Goal: Information Seeking & Learning: Learn about a topic

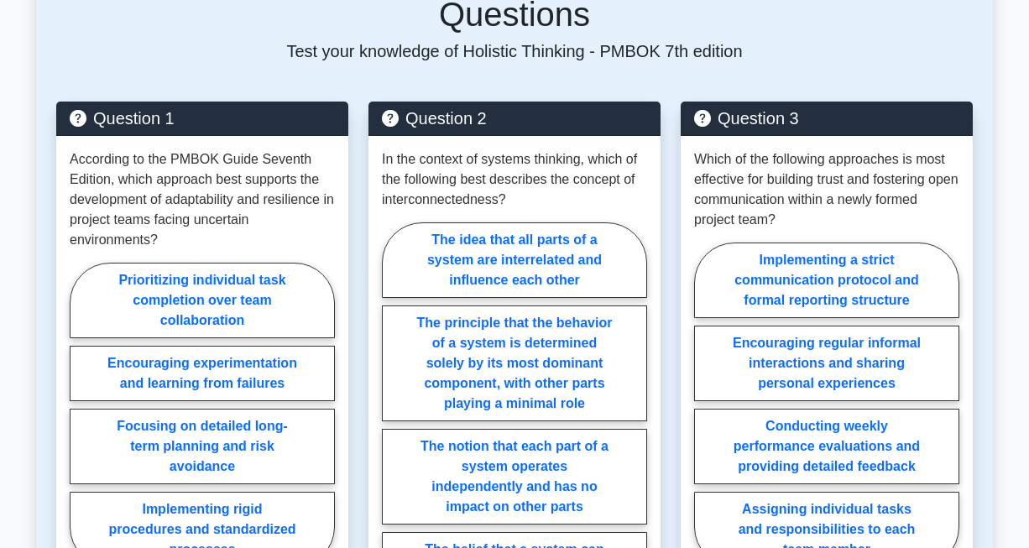
scroll to position [1269, 0]
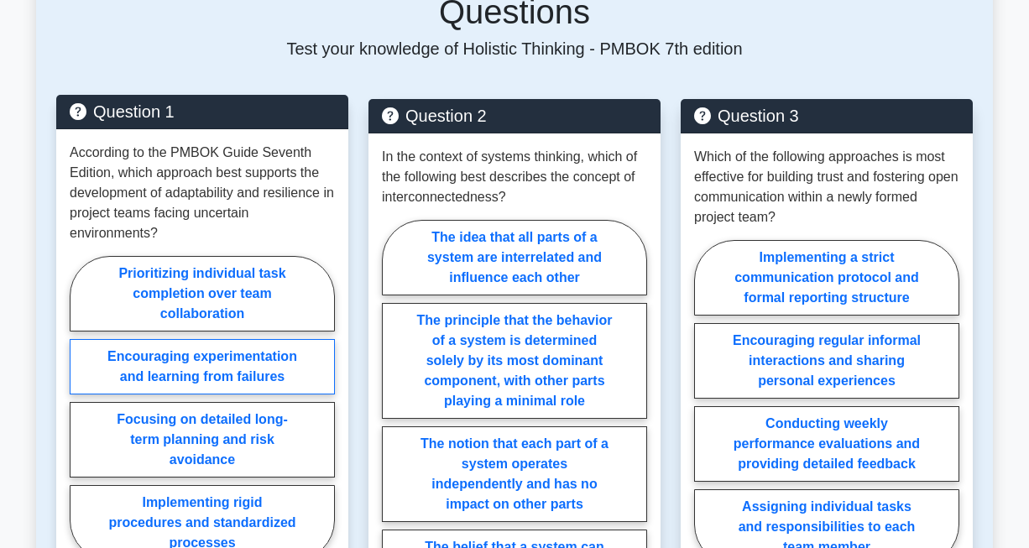
click at [176, 339] on label "Encouraging experimentation and learning from failures" at bounding box center [202, 366] width 265 height 55
click at [81, 408] on input "Encouraging experimentation and learning from failures" at bounding box center [75, 413] width 11 height 11
radio input "true"
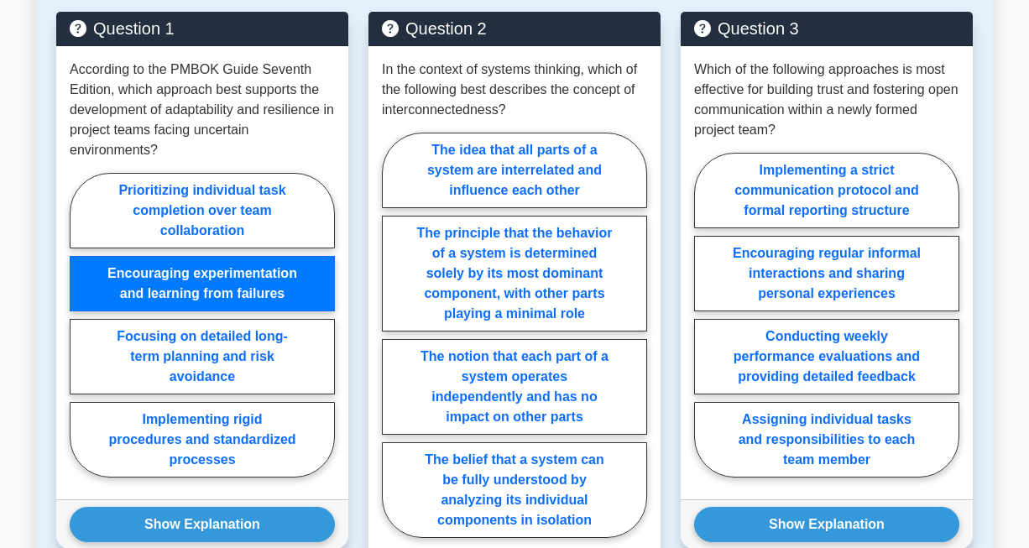
scroll to position [1361, 0]
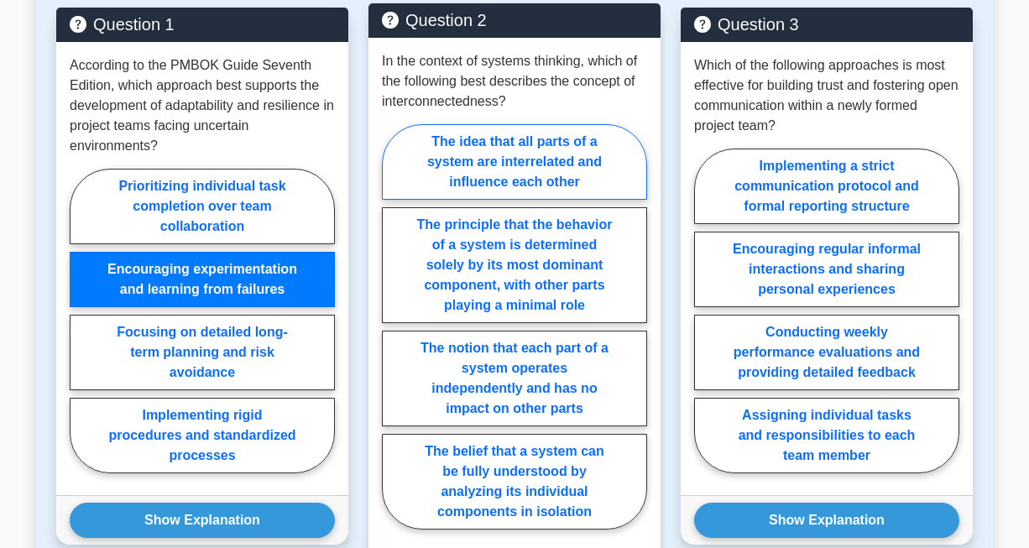
click at [543, 124] on label "The idea that all parts of a system are interrelated and influence each other" at bounding box center [514, 162] width 265 height 76
click at [393, 327] on input "The idea that all parts of a system are interrelated and influence each other" at bounding box center [387, 332] width 11 height 11
radio input "true"
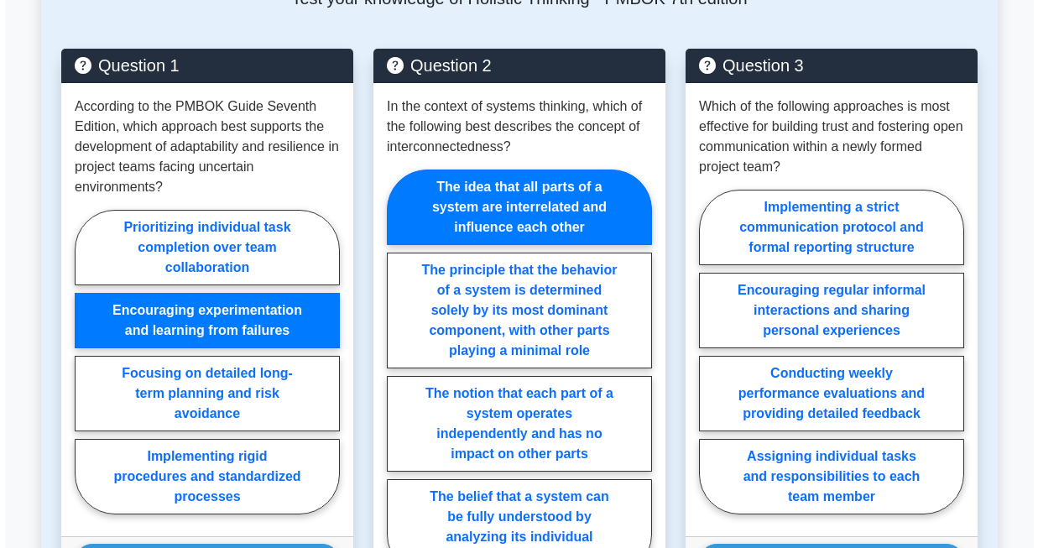
scroll to position [1322, 0]
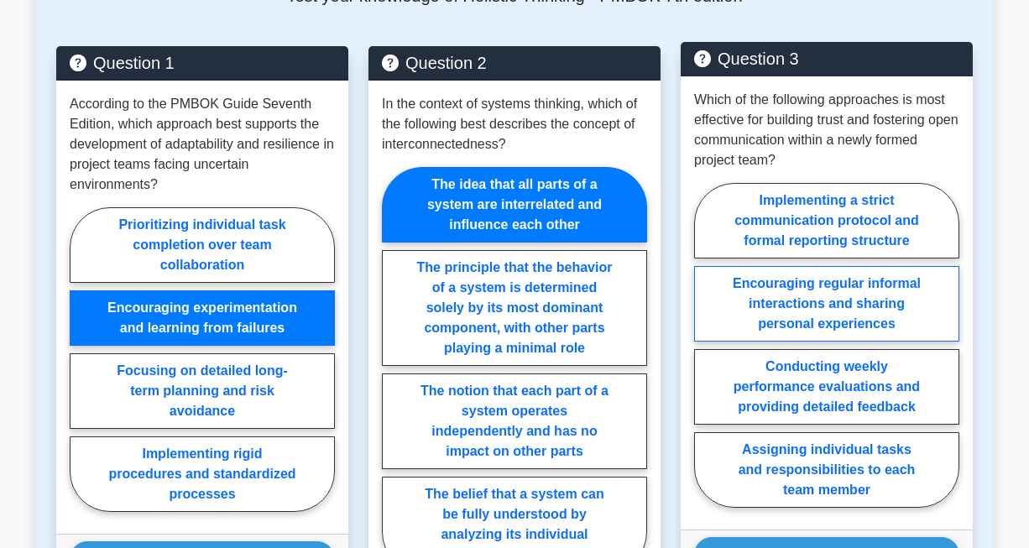
click at [844, 266] on label "Encouraging regular informal interactions and sharing personal experiences" at bounding box center [826, 304] width 265 height 76
click at [705, 345] on input "Encouraging regular informal interactions and sharing personal experiences" at bounding box center [699, 350] width 11 height 11
radio input "true"
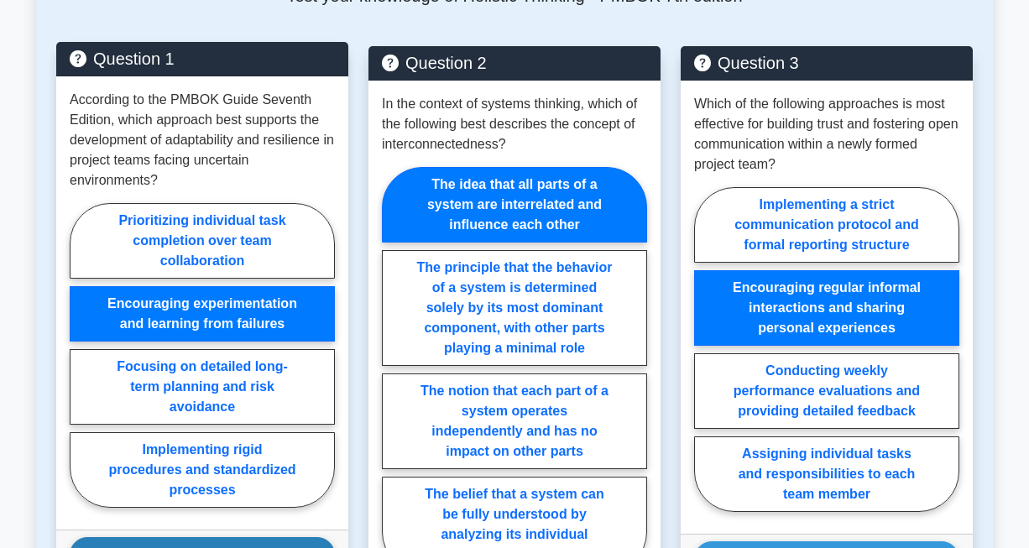
click at [176, 537] on button "Show Explanation" at bounding box center [202, 554] width 265 height 35
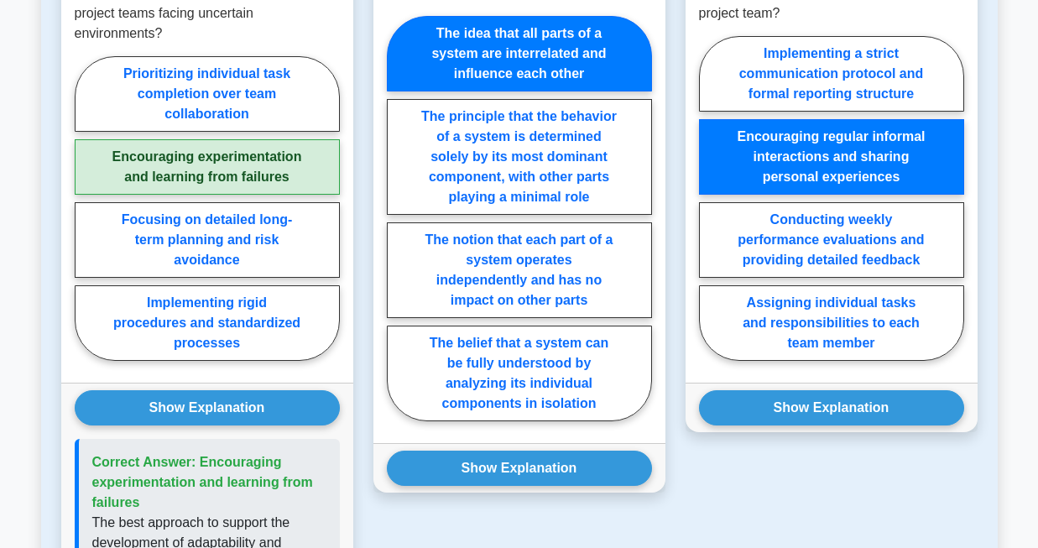
scroll to position [1467, 0]
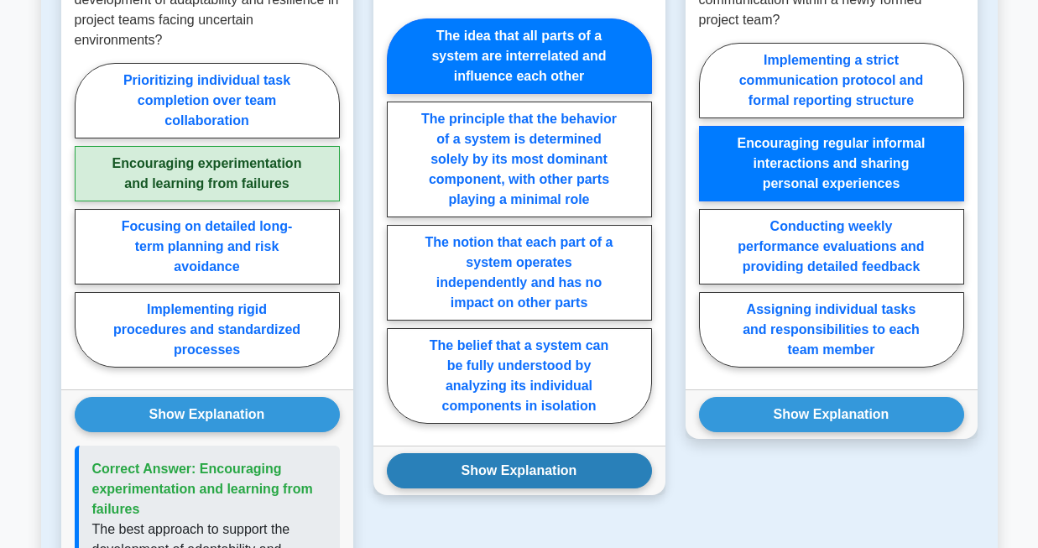
click at [458, 453] on button "Show Explanation" at bounding box center [519, 470] width 265 height 35
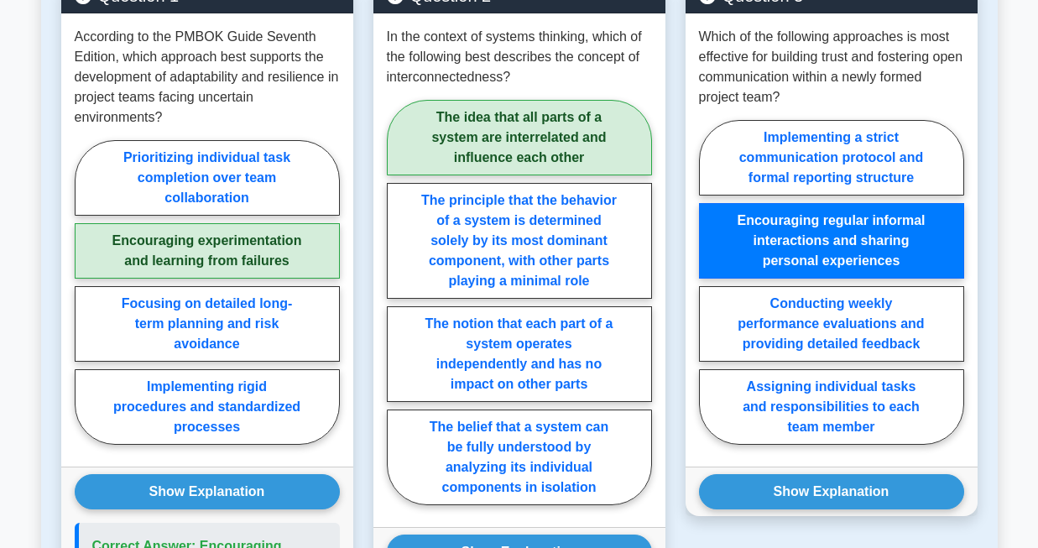
scroll to position [1402, 0]
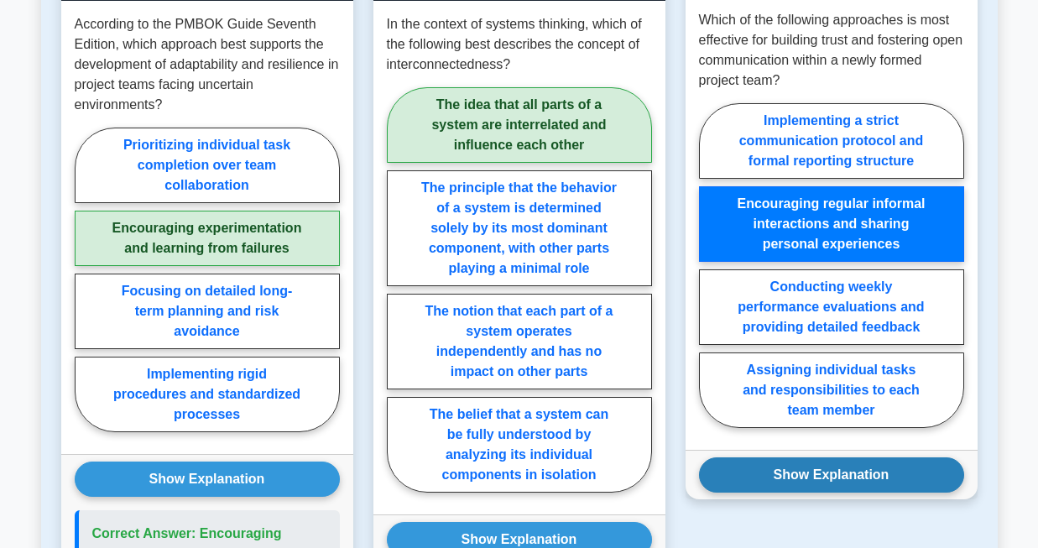
click at [782, 458] on button "Show Explanation" at bounding box center [831, 475] width 265 height 35
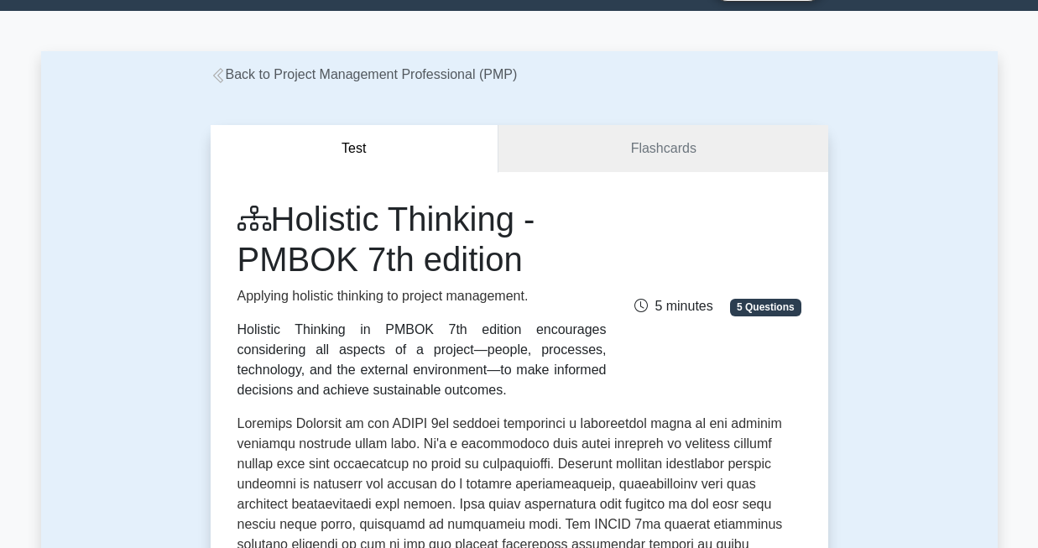
scroll to position [0, 0]
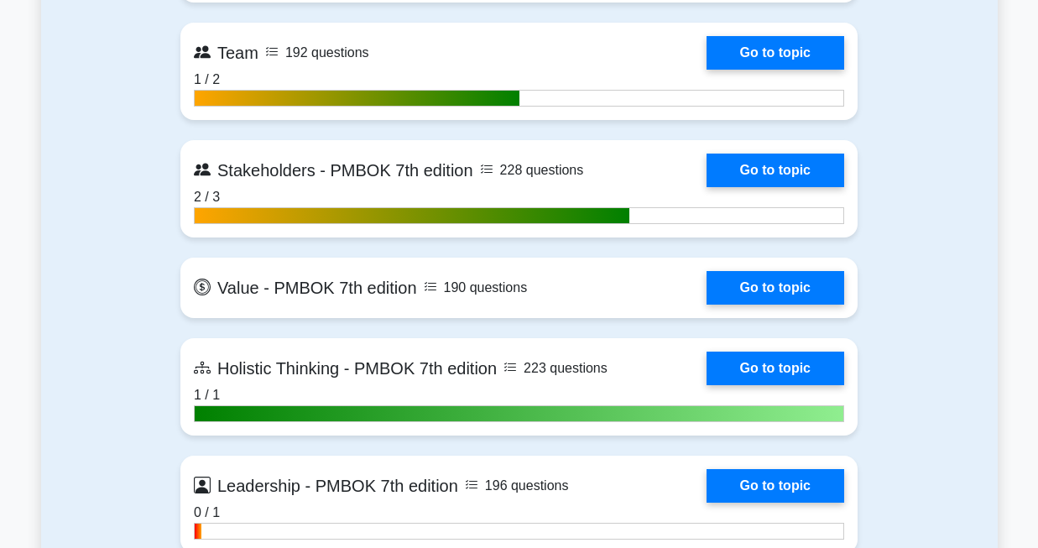
scroll to position [4872, 0]
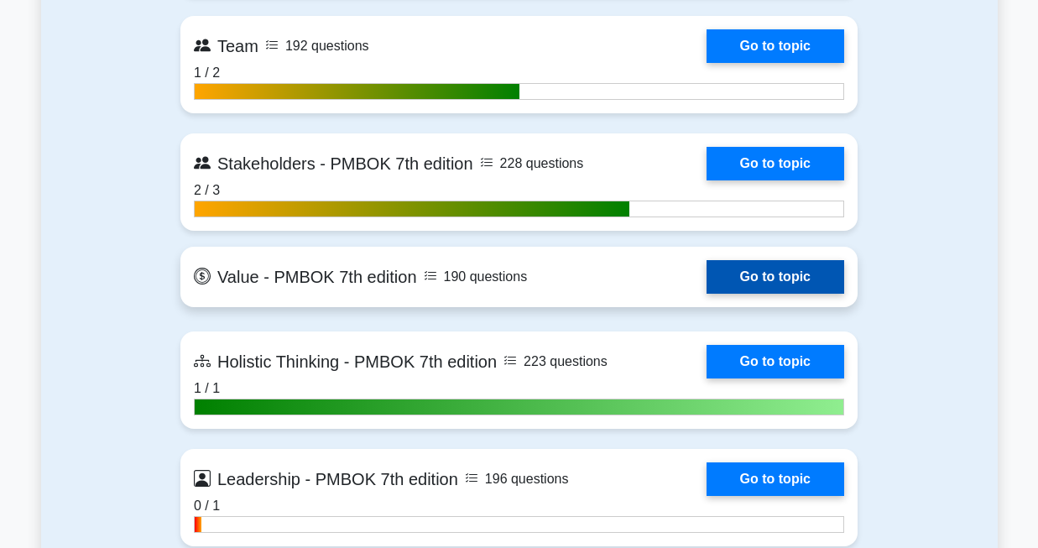
click at [787, 269] on link "Go to topic" at bounding box center [776, 277] width 138 height 34
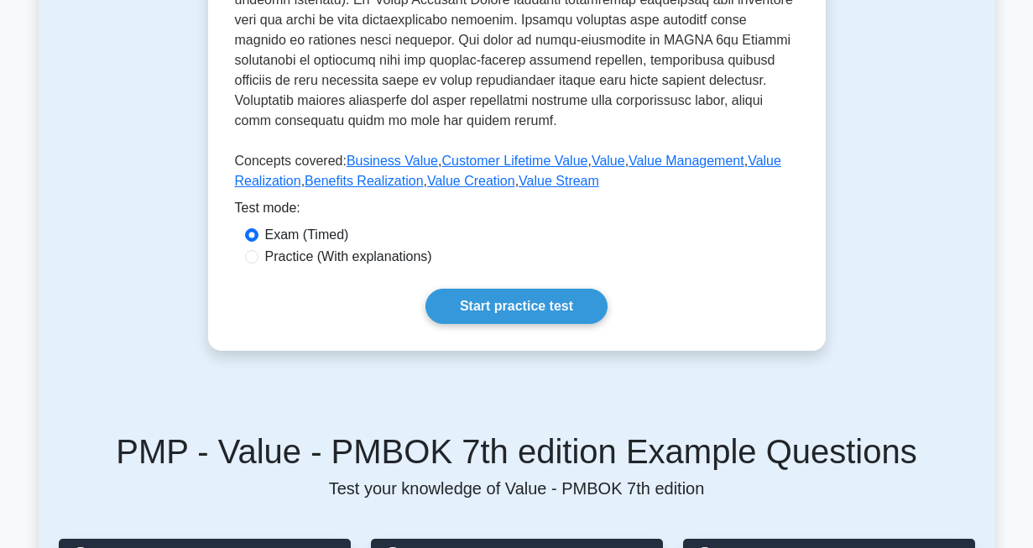
scroll to position [751, 0]
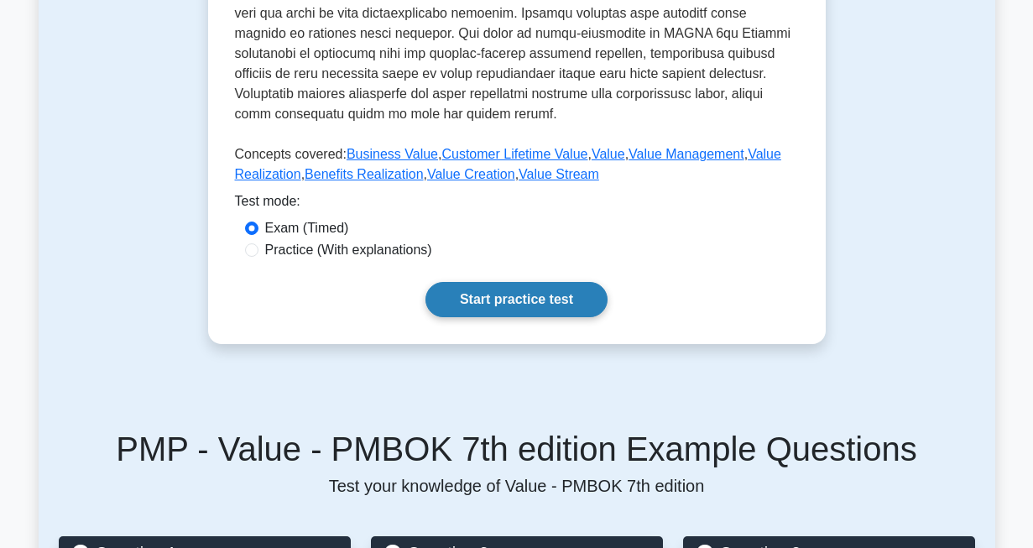
click at [492, 304] on link "Start practice test" at bounding box center [517, 299] width 182 height 35
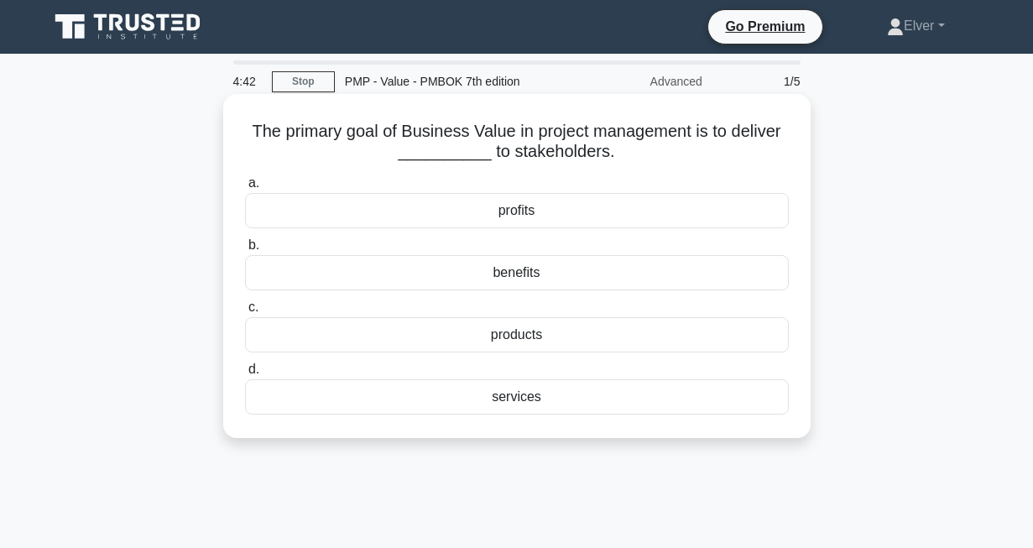
click at [499, 277] on div "benefits" at bounding box center [517, 272] width 544 height 35
click at [245, 251] on input "b. benefits" at bounding box center [245, 245] width 0 height 11
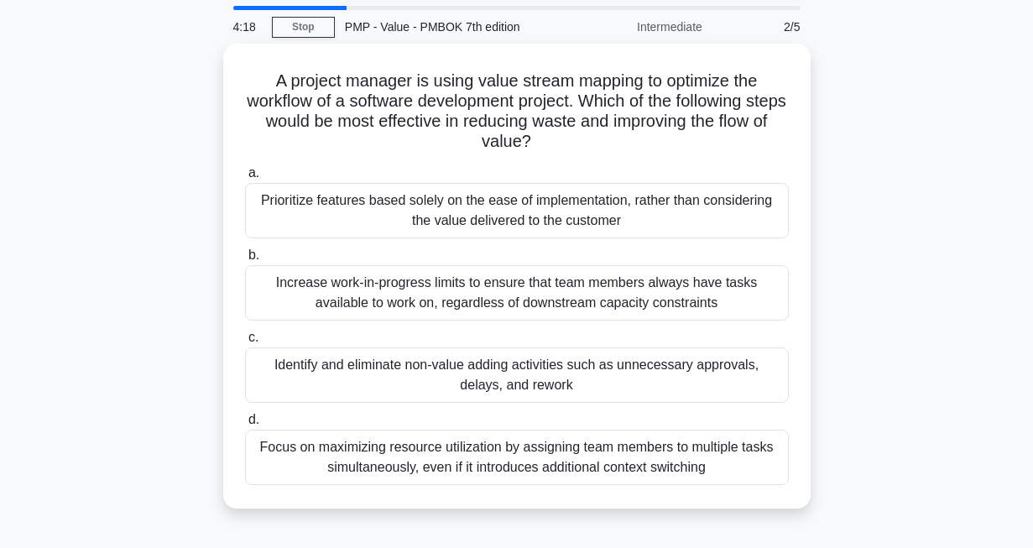
scroll to position [55, 0]
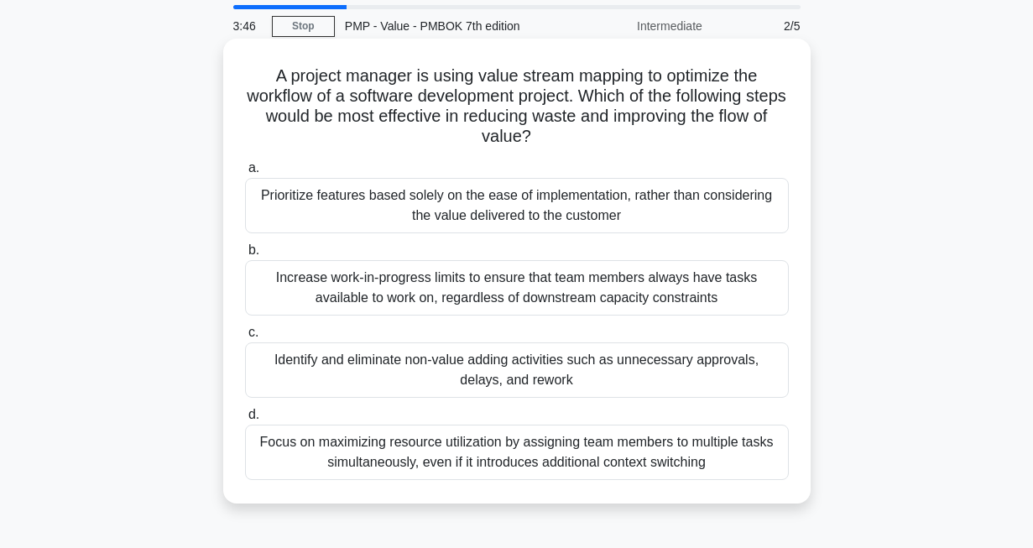
click at [412, 380] on div "Identify and eliminate non-value adding activities such as unnecessary approval…" at bounding box center [517, 370] width 544 height 55
click at [245, 338] on input "c. Identify and eliminate non-value adding activities such as unnecessary appro…" at bounding box center [245, 332] width 0 height 11
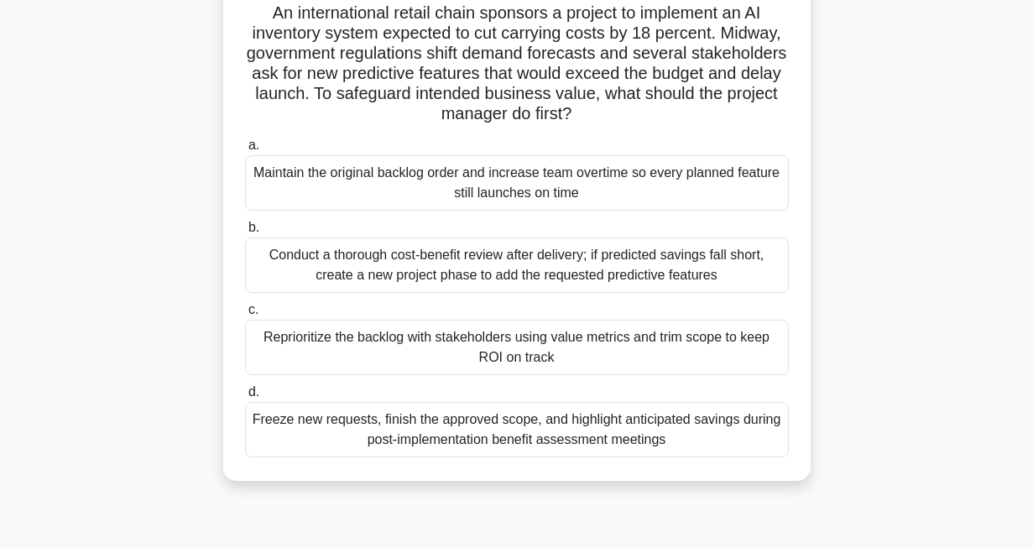
scroll to position [124, 0]
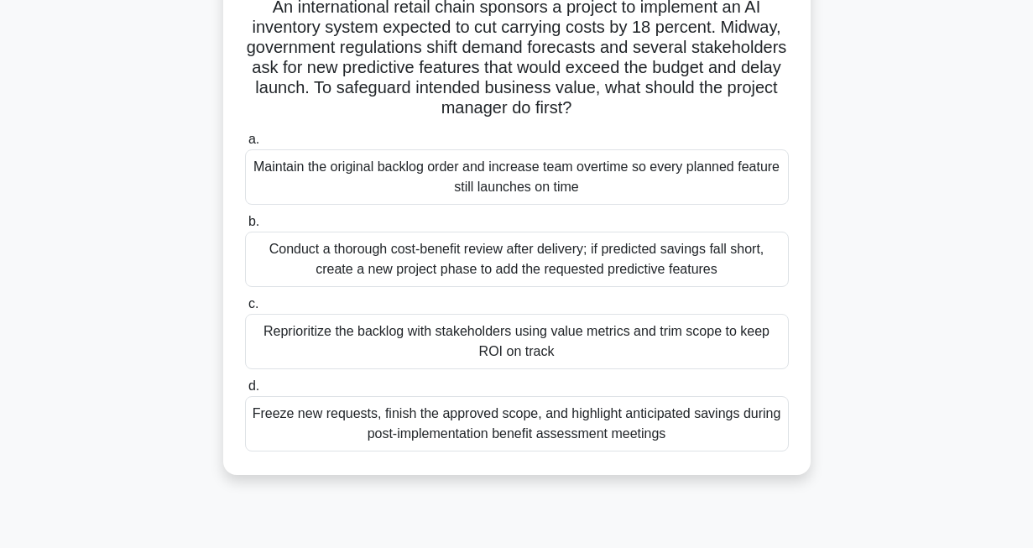
click at [420, 343] on div "Reprioritize the backlog with stakeholders using value metrics and trim scope t…" at bounding box center [517, 341] width 544 height 55
click at [245, 310] on input "c. Reprioritize the backlog with stakeholders using value metrics and trim scop…" at bounding box center [245, 304] width 0 height 11
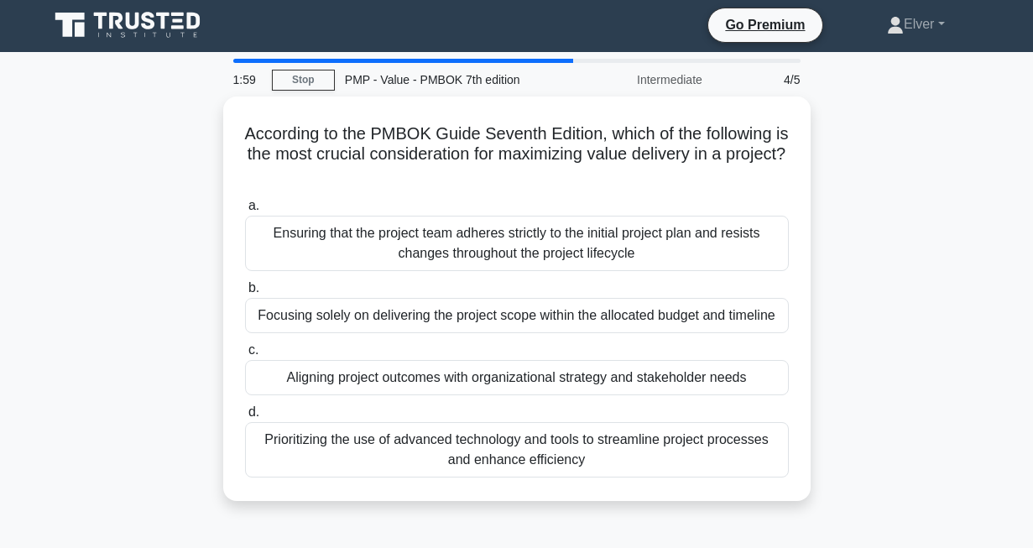
scroll to position [0, 0]
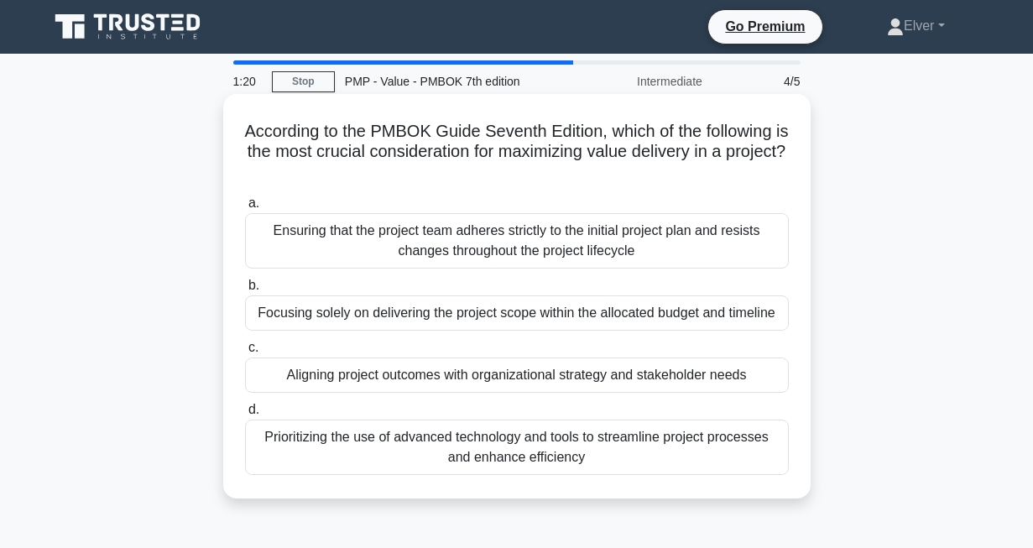
click at [325, 372] on div "Aligning project outcomes with organizational strategy and stakeholder needs" at bounding box center [517, 375] width 544 height 35
click at [245, 353] on input "c. Aligning project outcomes with organizational strategy and stakeholder needs" at bounding box center [245, 348] width 0 height 11
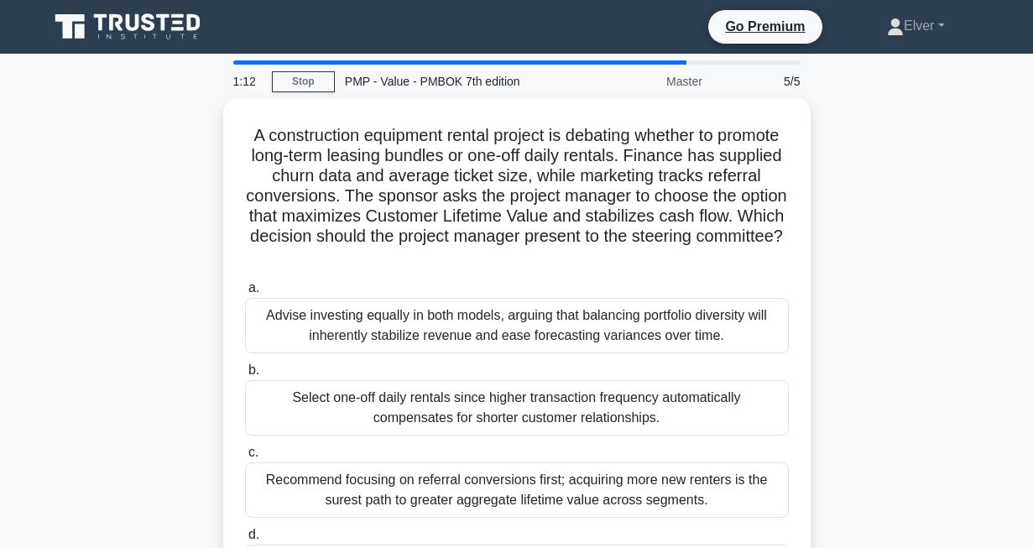
drag, startPoint x: 1019, startPoint y: 325, endPoint x: 838, endPoint y: 422, distance: 205.8
click at [838, 422] on div "A construction equipment rental project is debating whether to promote long-ter…" at bounding box center [517, 371] width 957 height 546
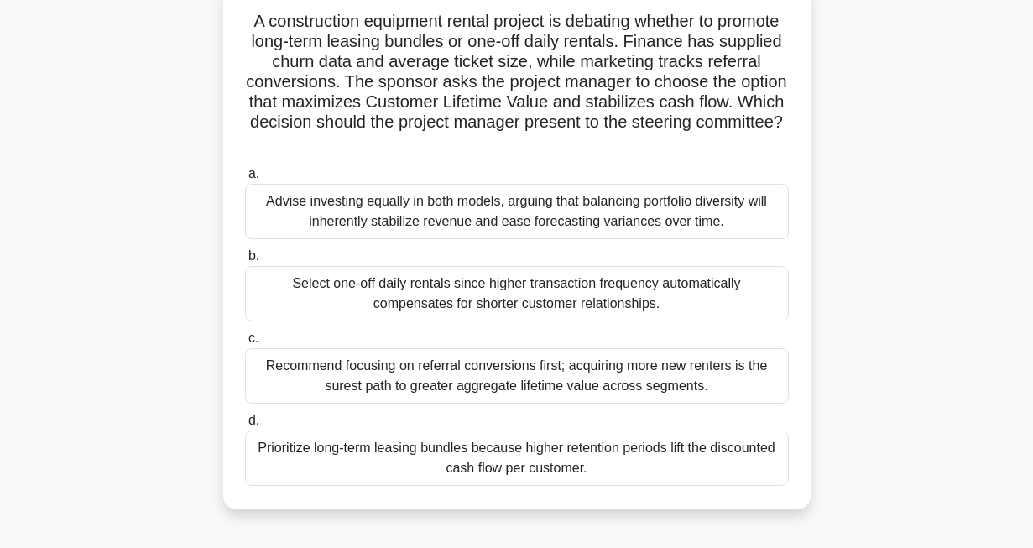
scroll to position [117, 0]
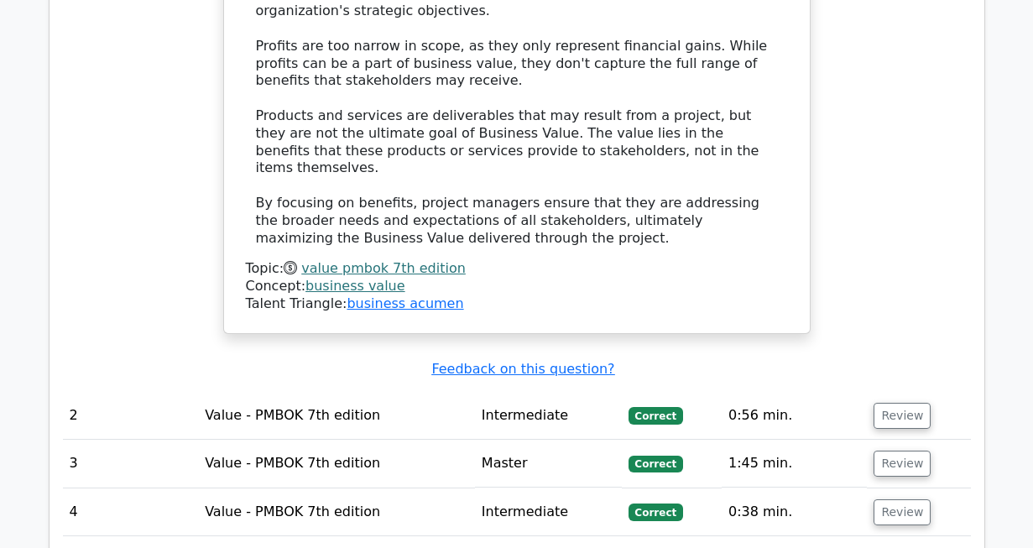
scroll to position [1910, 0]
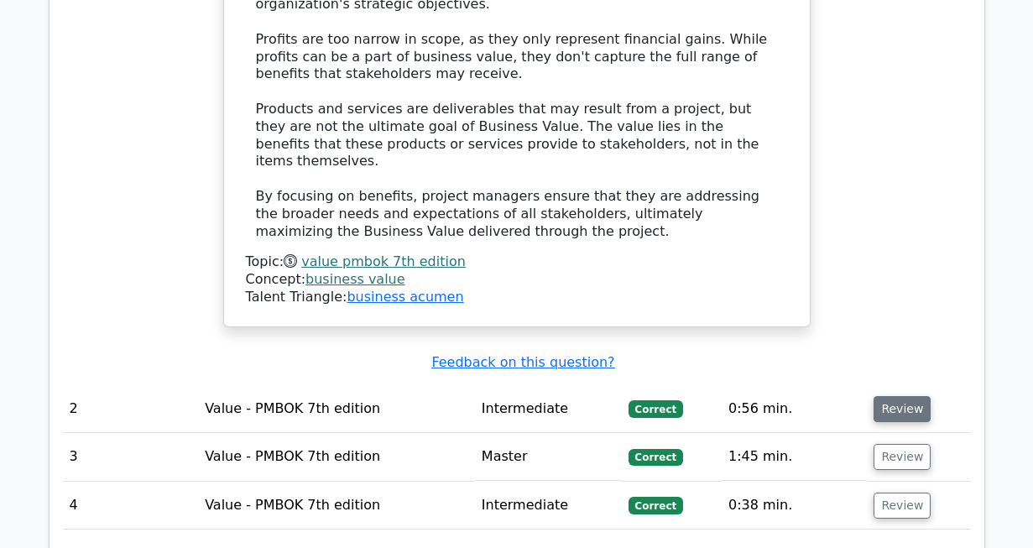
click at [903, 396] on button "Review" at bounding box center [902, 409] width 57 height 26
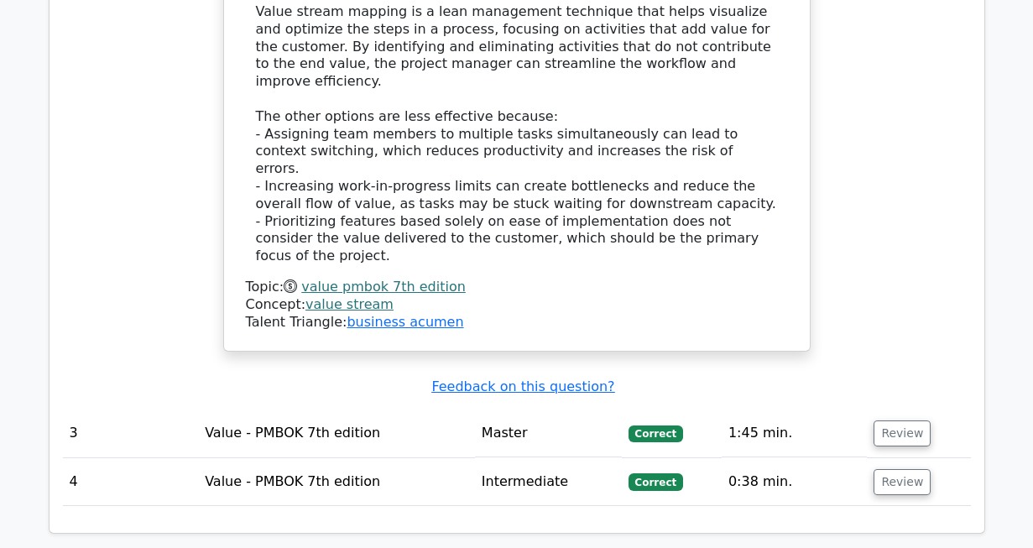
scroll to position [2906, 0]
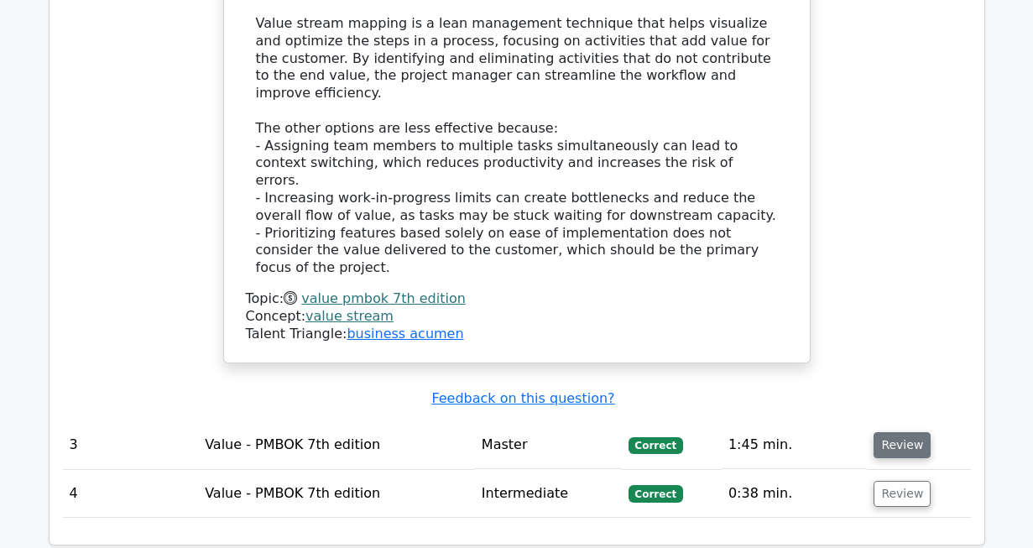
click at [898, 432] on button "Review" at bounding box center [902, 445] width 57 height 26
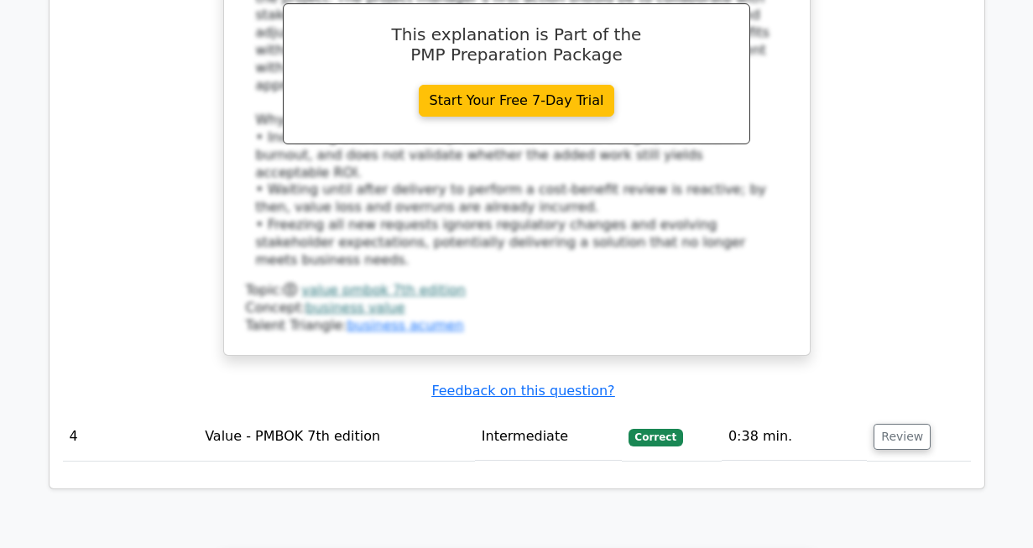
scroll to position [3954, 0]
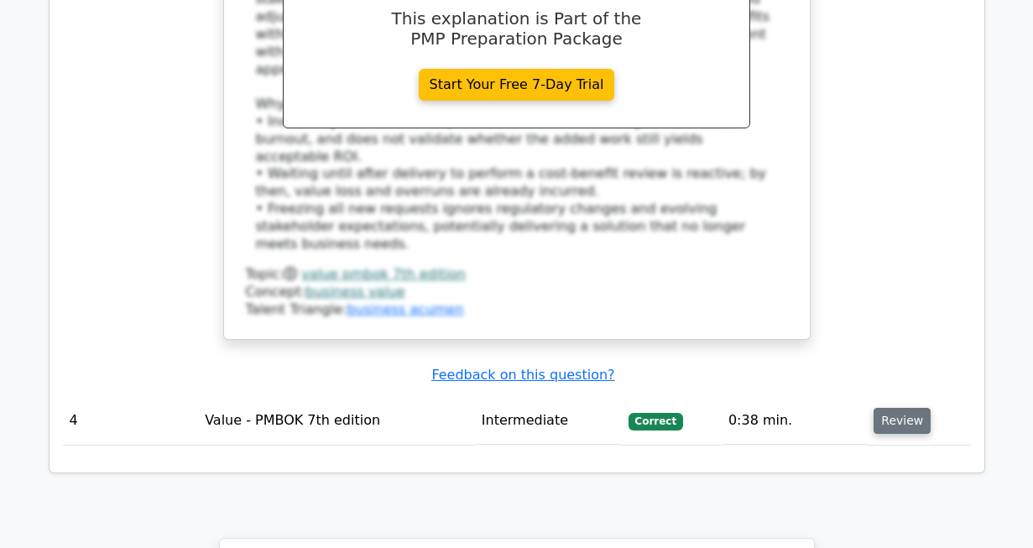
click at [892, 408] on button "Review" at bounding box center [902, 421] width 57 height 26
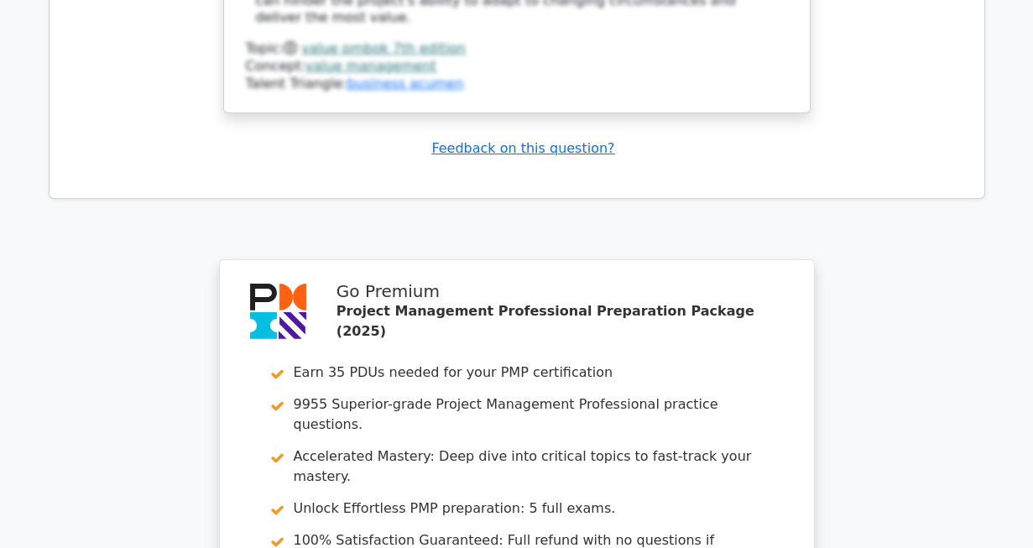
scroll to position [5088, 0]
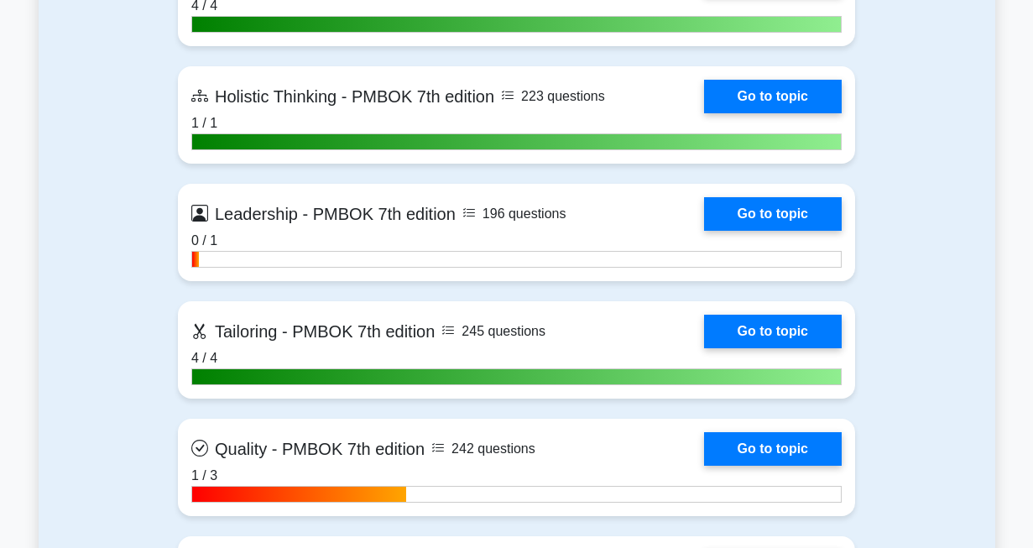
scroll to position [5188, 0]
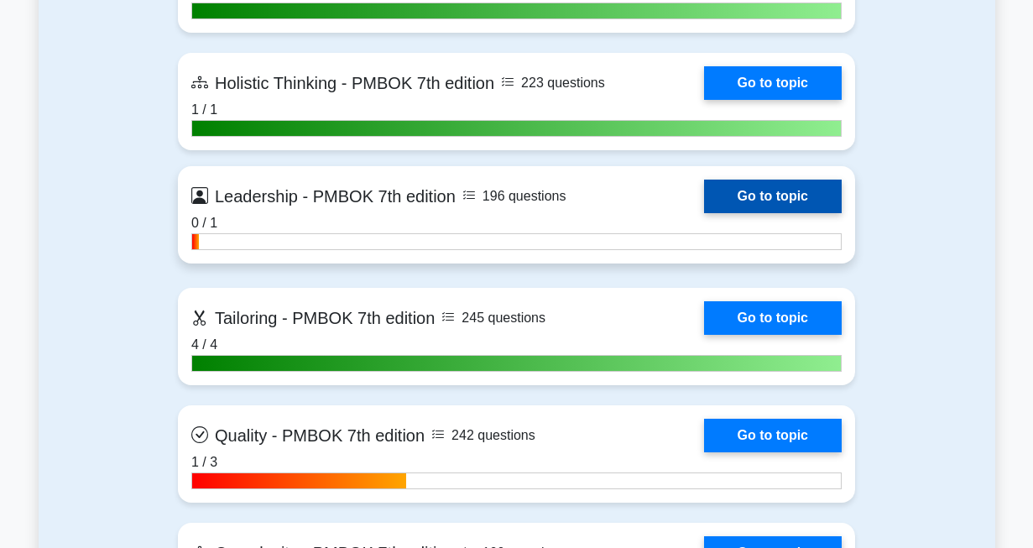
click at [771, 194] on link "Go to topic" at bounding box center [773, 197] width 138 height 34
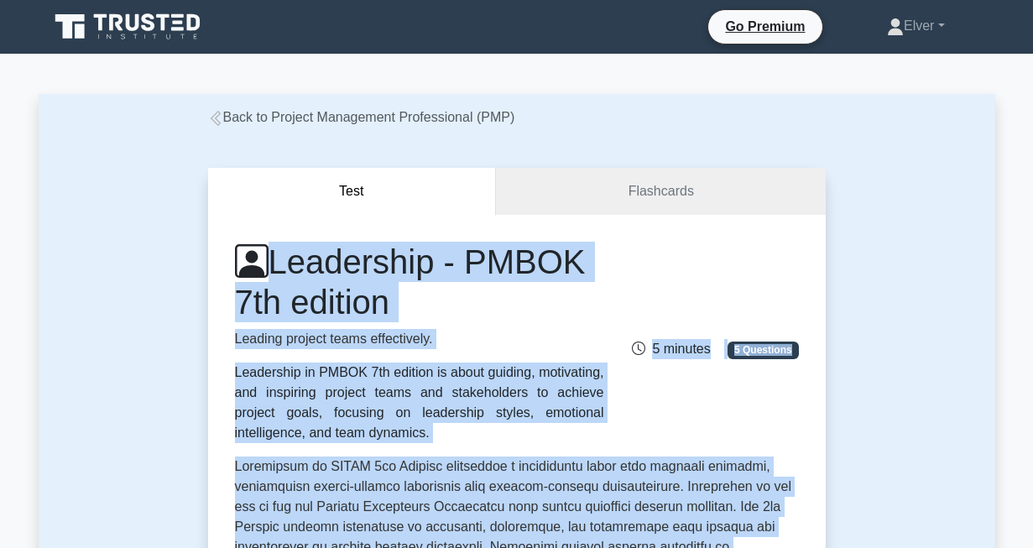
drag, startPoint x: 600, startPoint y: 264, endPoint x: 185, endPoint y: 260, distance: 415.6
copy div "Leadership - PMBOK 7th edition Leading project teams effectively. Leadership in…"
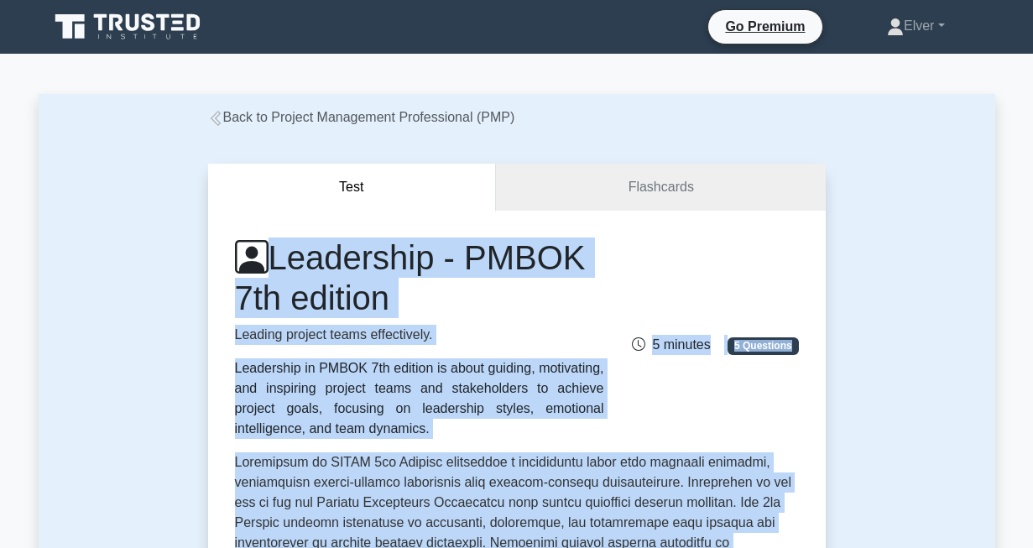
click at [753, 259] on div "Leadership - PMBOK 7th edition Leading project teams effectively. Leadership in…" at bounding box center [517, 338] width 584 height 201
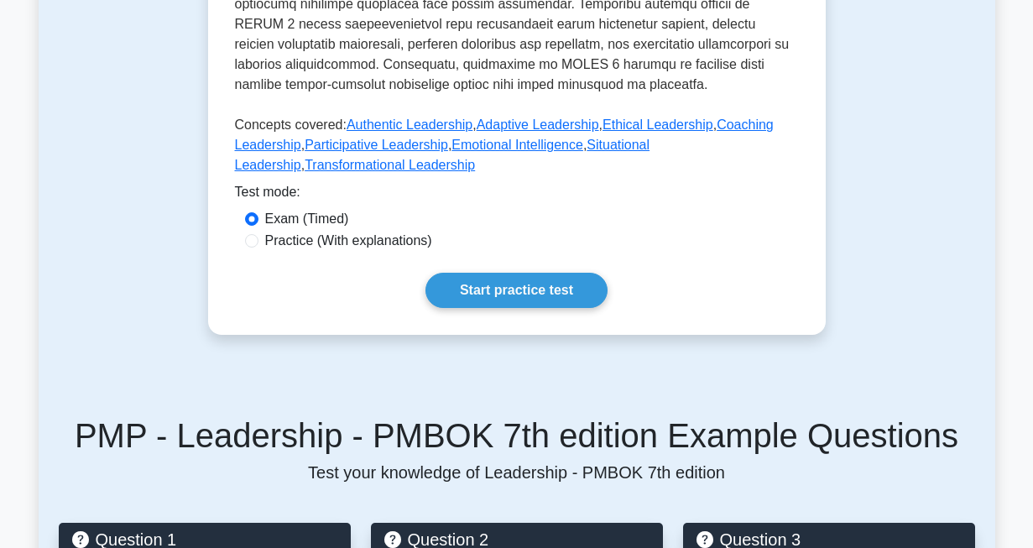
scroll to position [814, 0]
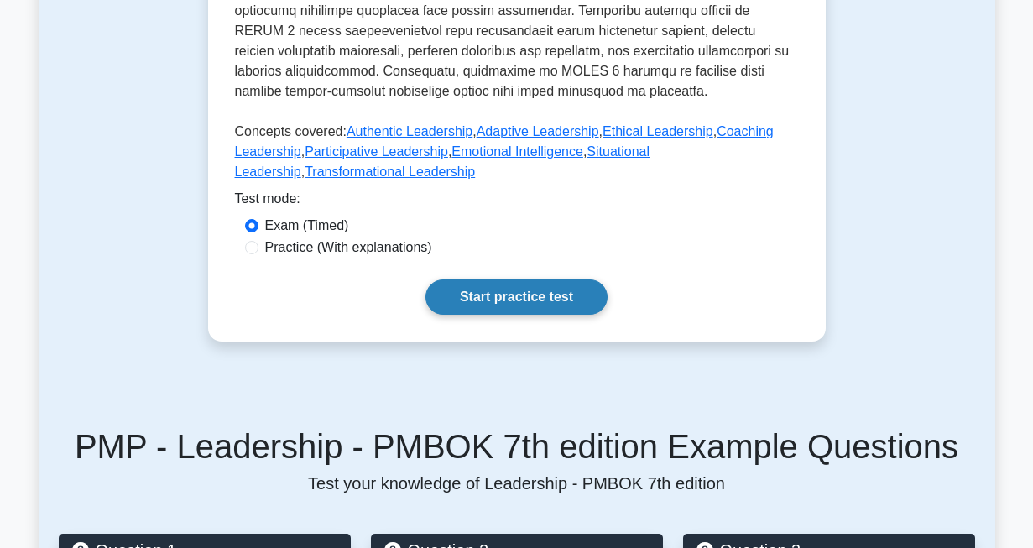
click at [519, 292] on link "Start practice test" at bounding box center [517, 297] width 182 height 35
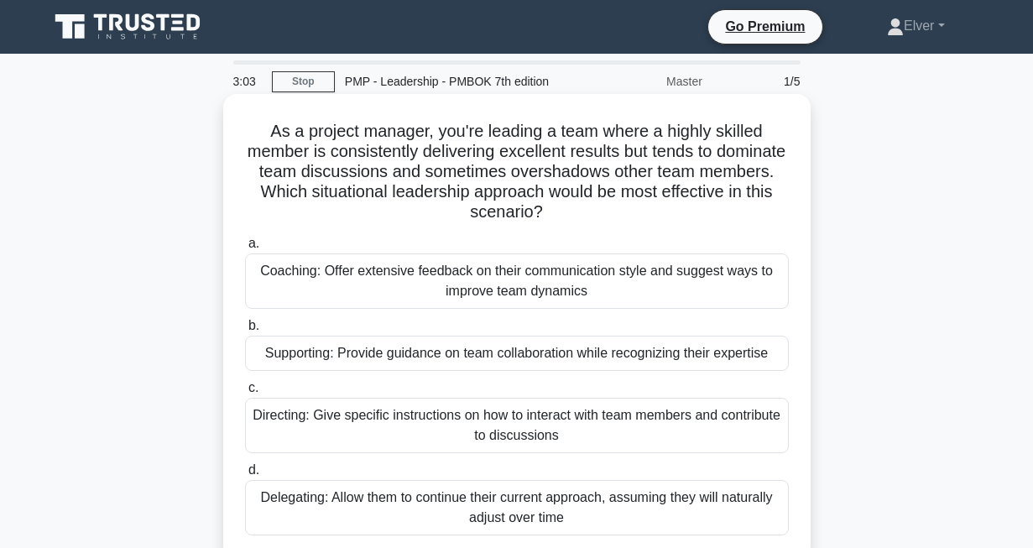
click at [365, 436] on div "Directing: Give specific instructions on how to interact with team members and …" at bounding box center [517, 425] width 544 height 55
click at [245, 394] on input "c. Directing: Give specific instructions on how to interact with team members a…" at bounding box center [245, 388] width 0 height 11
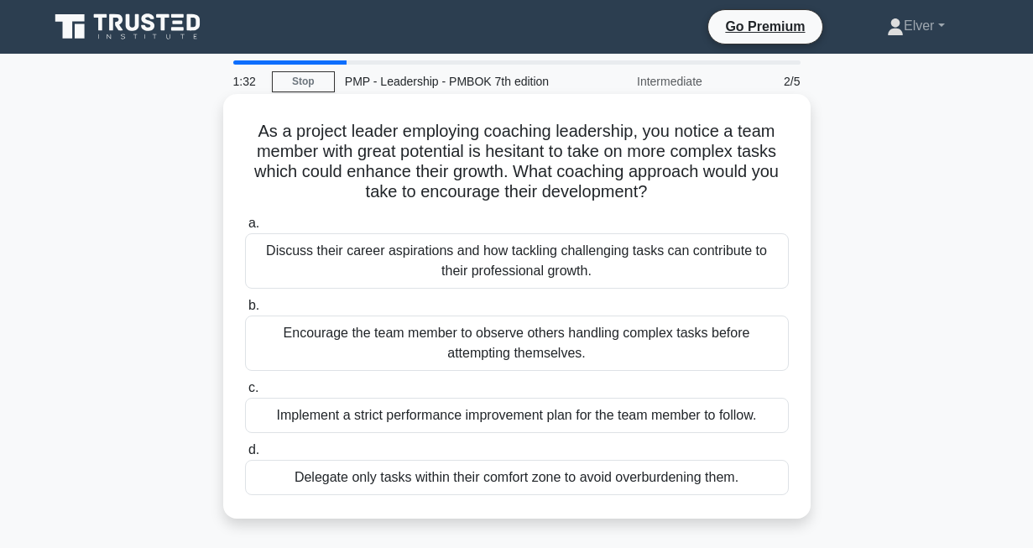
click at [346, 343] on div "Encourage the team member to observe others handling complex tasks before attem…" at bounding box center [517, 343] width 544 height 55
click at [245, 311] on input "b. Encourage the team member to observe others handling complex tasks before at…" at bounding box center [245, 306] width 0 height 11
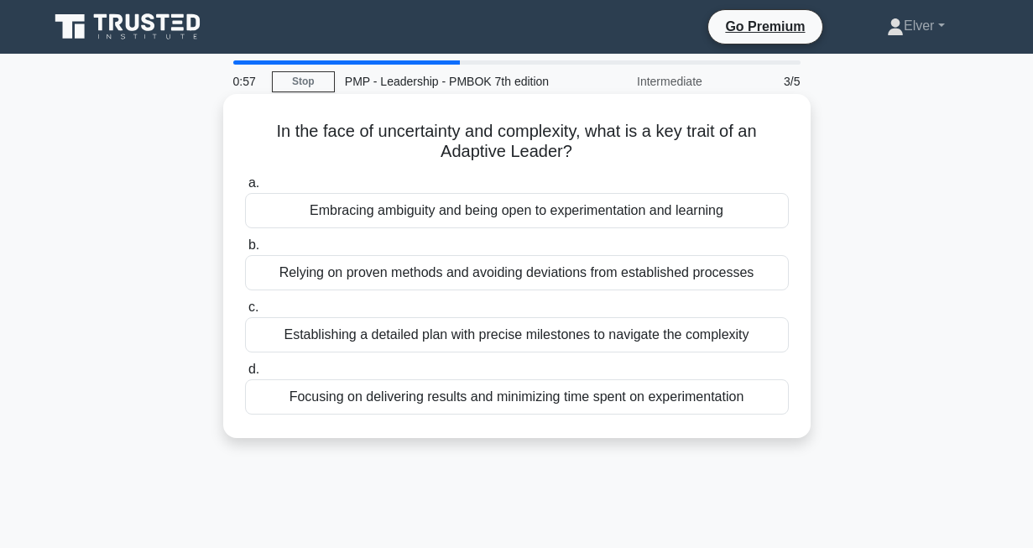
click at [299, 215] on div "Embracing ambiguity and being open to experimentation and learning" at bounding box center [517, 210] width 544 height 35
click at [245, 189] on input "a. Embracing ambiguity and being open to experimentation and learning" at bounding box center [245, 183] width 0 height 11
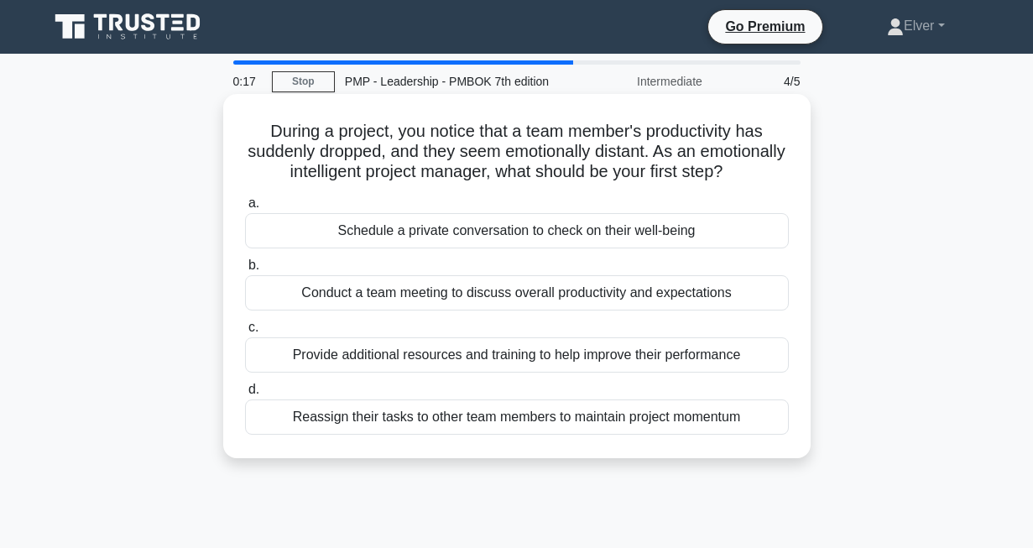
click at [364, 243] on div "Schedule a private conversation to check on their well-being" at bounding box center [517, 230] width 544 height 35
click at [245, 209] on input "a. Schedule a private conversation to check on their well-being" at bounding box center [245, 203] width 0 height 11
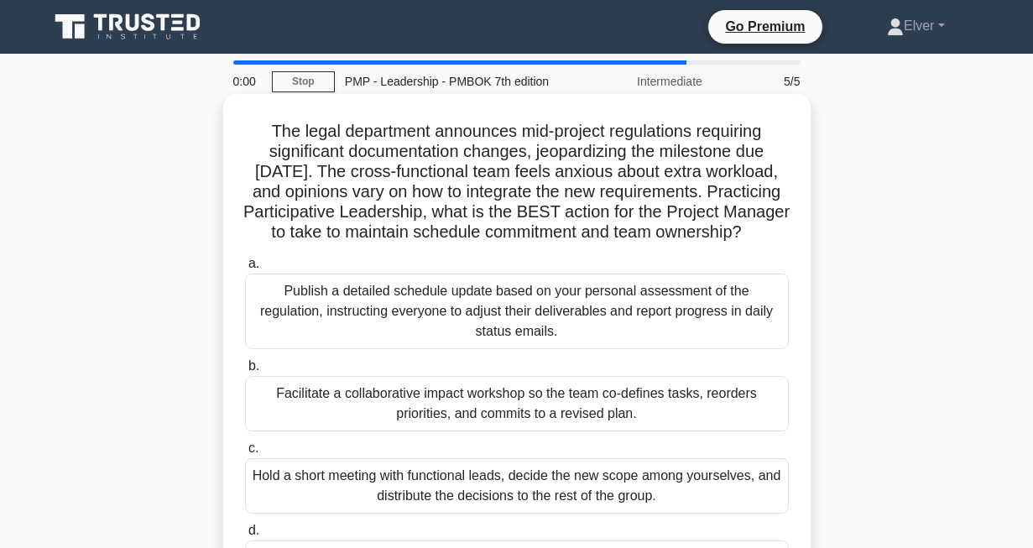
click at [372, 432] on div "Facilitate a collaborative impact workshop so the team co-defines tasks, reorde…" at bounding box center [517, 403] width 544 height 55
click at [245, 372] on input "b. Facilitate a collaborative impact workshop so the team co-defines tasks, reo…" at bounding box center [245, 366] width 0 height 11
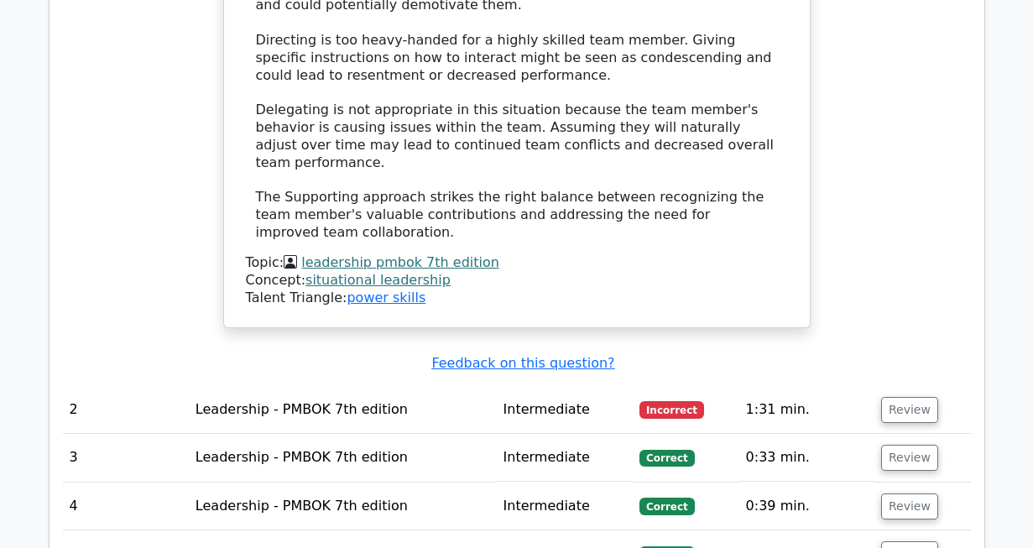
scroll to position [2221, 0]
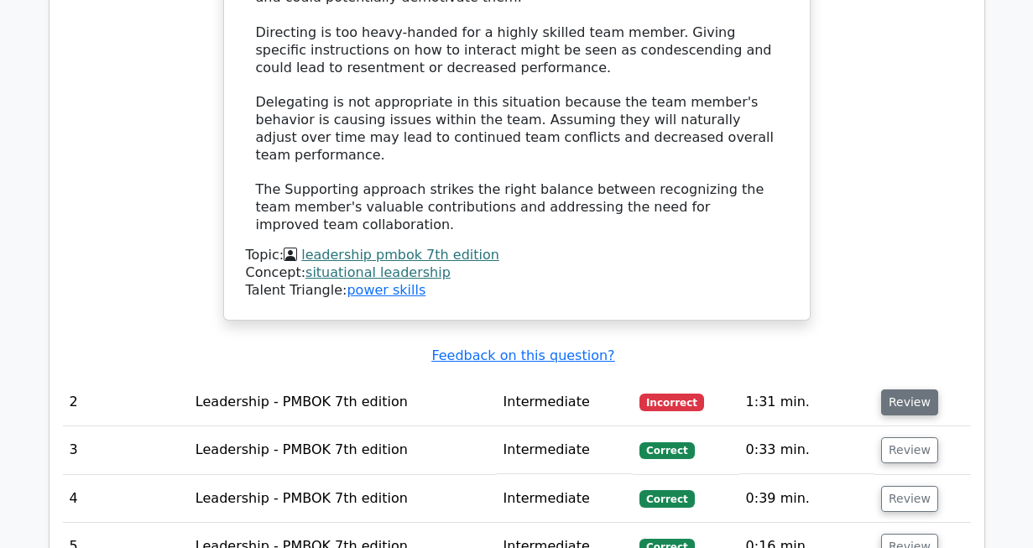
click at [896, 390] on button "Review" at bounding box center [909, 403] width 57 height 26
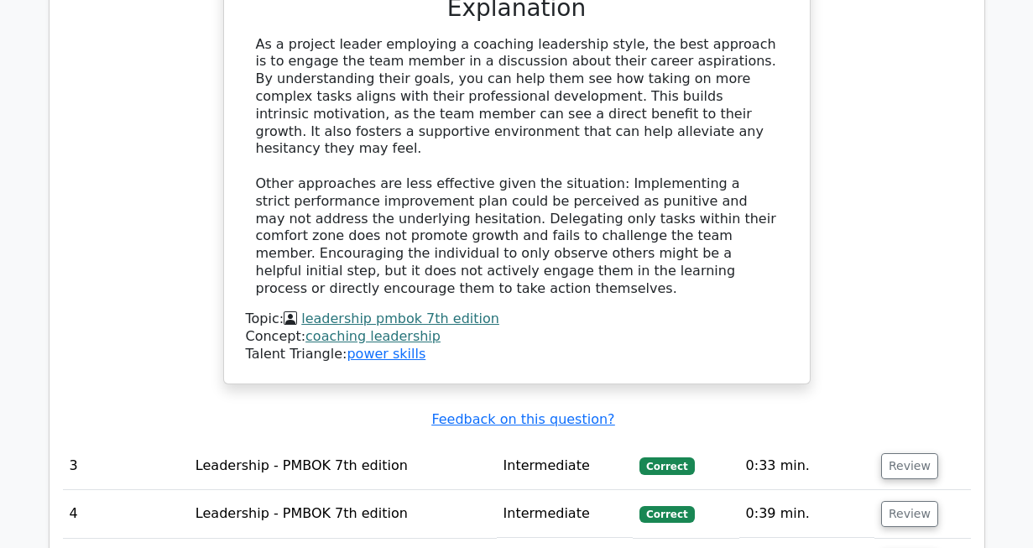
scroll to position [3100, 0]
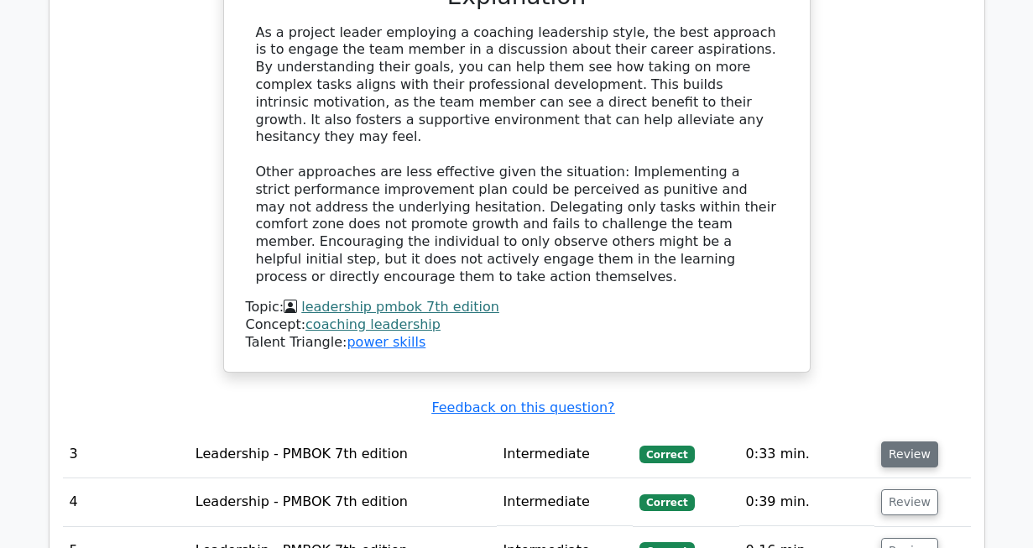
click at [906, 442] on button "Review" at bounding box center [909, 455] width 57 height 26
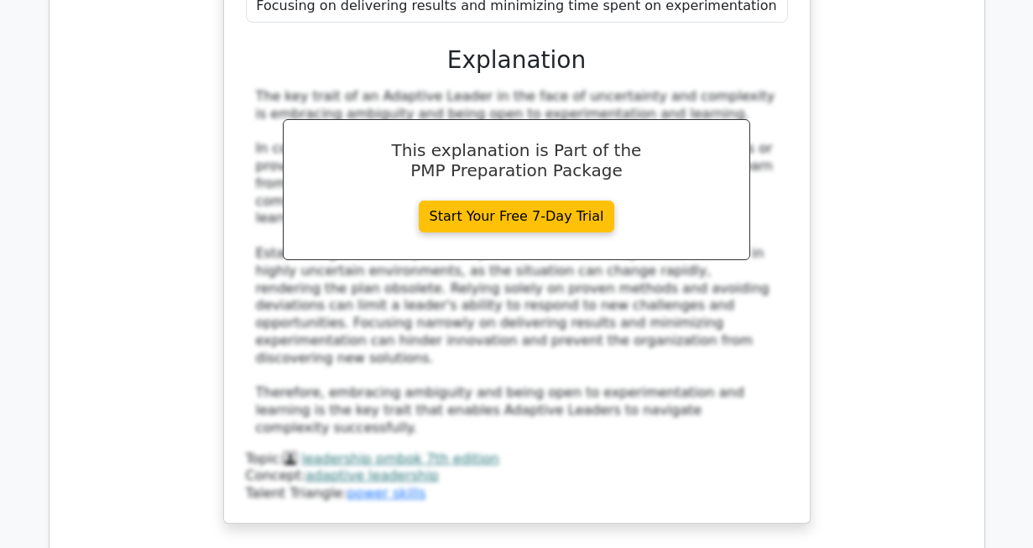
scroll to position [3901, 0]
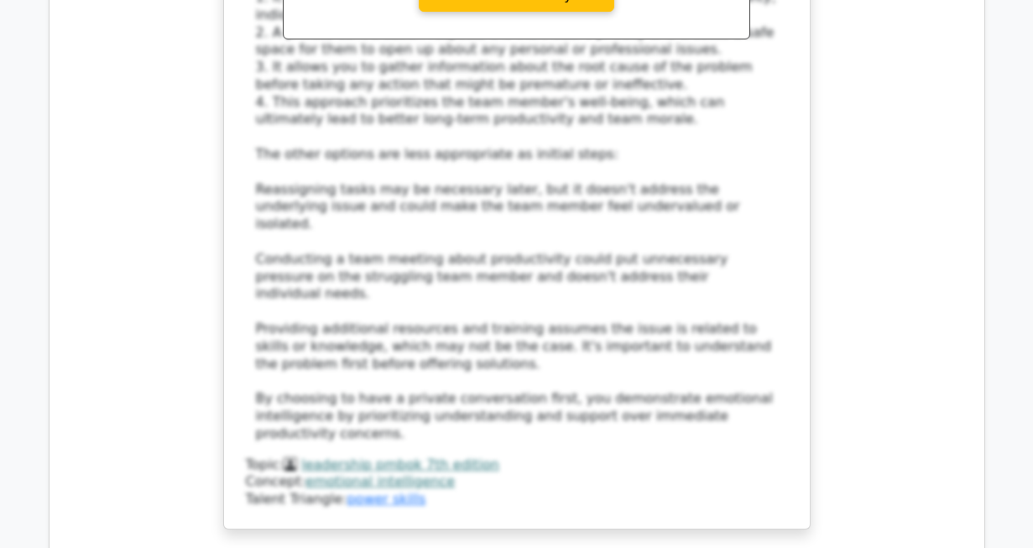
scroll to position [5066, 0]
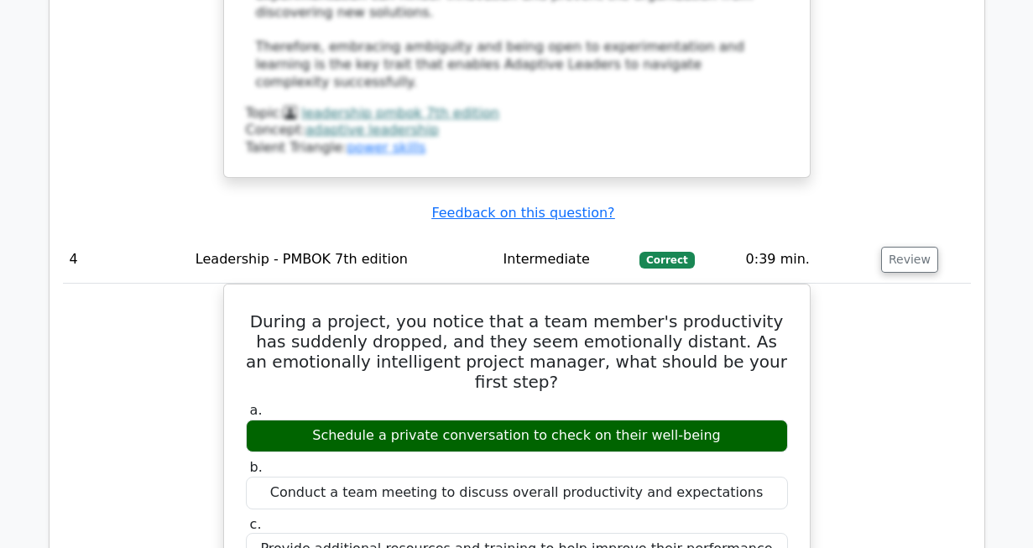
scroll to position [4216, 0]
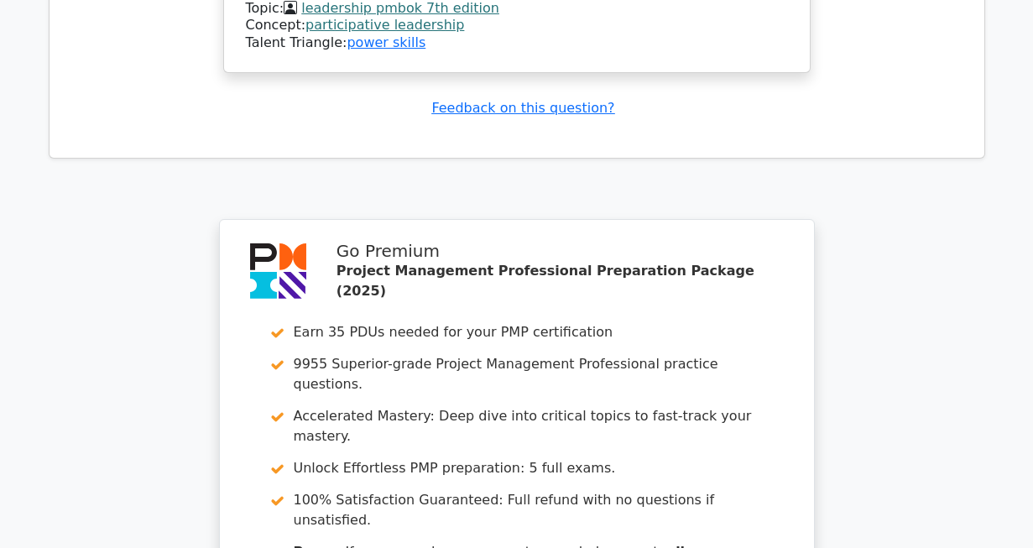
scroll to position [6499, 0]
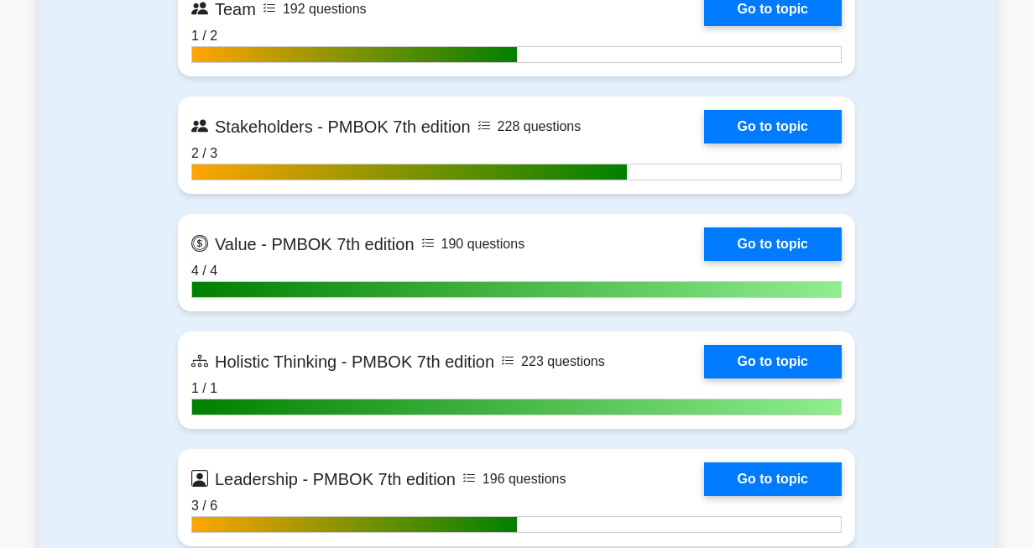
scroll to position [4916, 0]
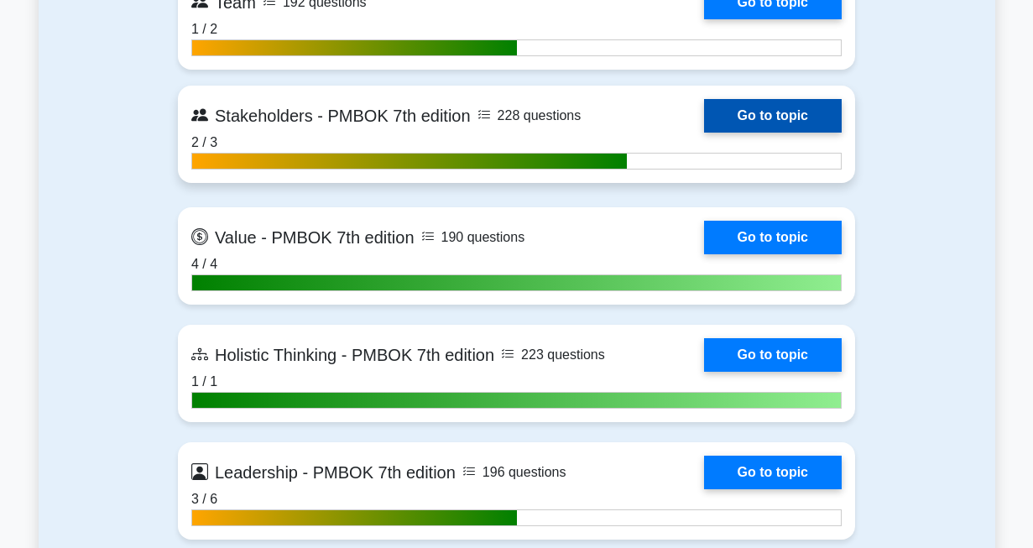
click at [752, 120] on link "Go to topic" at bounding box center [773, 116] width 138 height 34
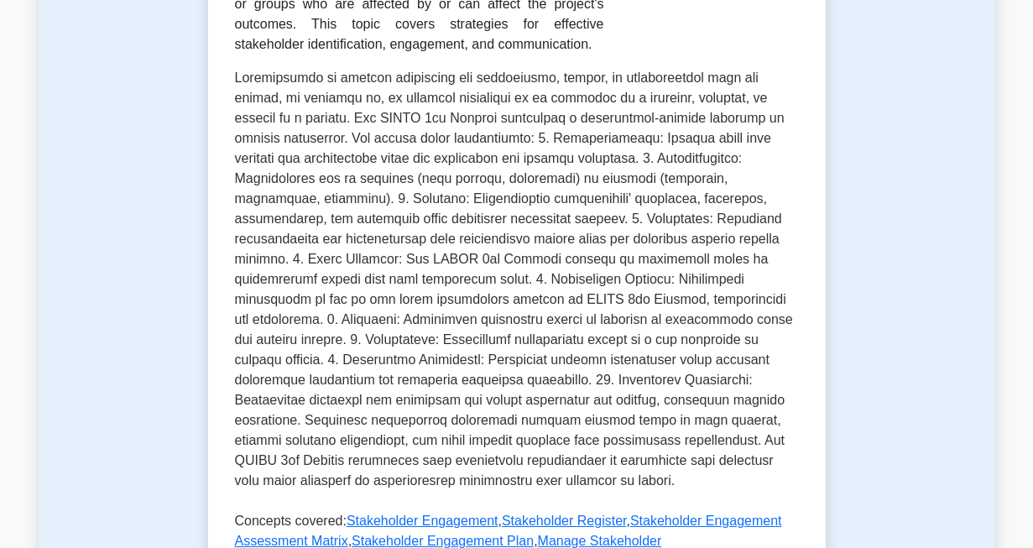
scroll to position [392, 0]
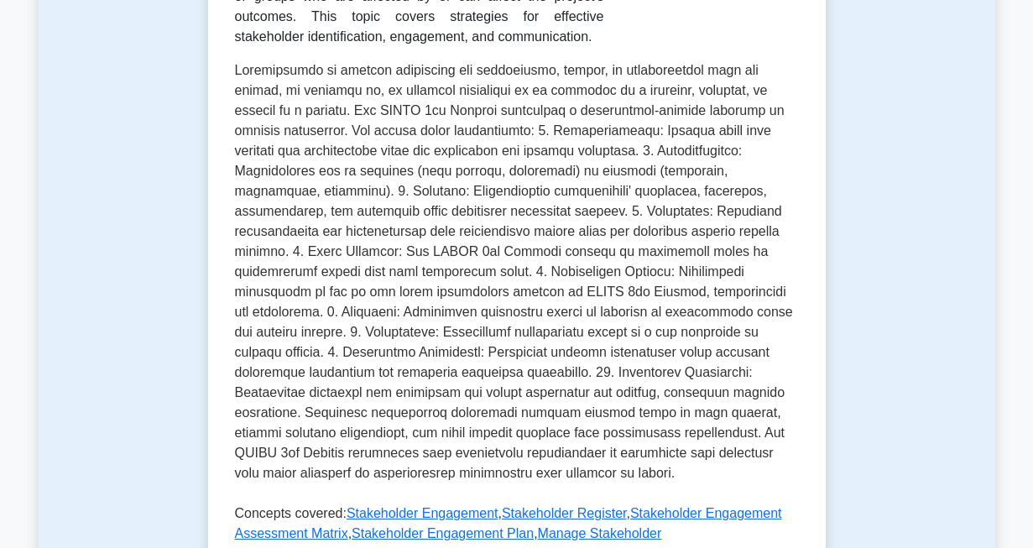
click at [773, 503] on div "Stakeholders - PMBOK 7th edition Engaging project stakeholders. Stakeholders in…" at bounding box center [517, 218] width 564 height 745
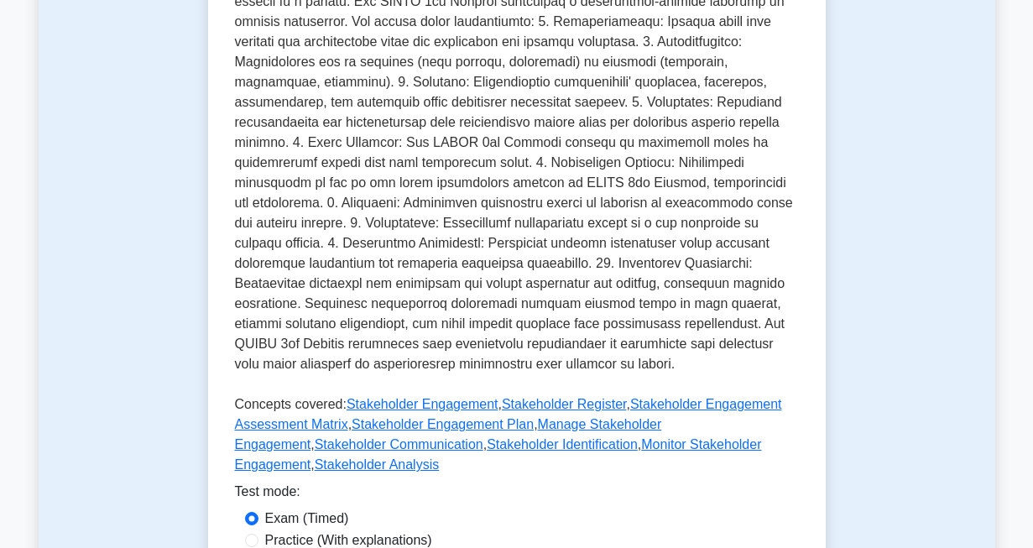
scroll to position [470, 0]
